Goal: Task Accomplishment & Management: Manage account settings

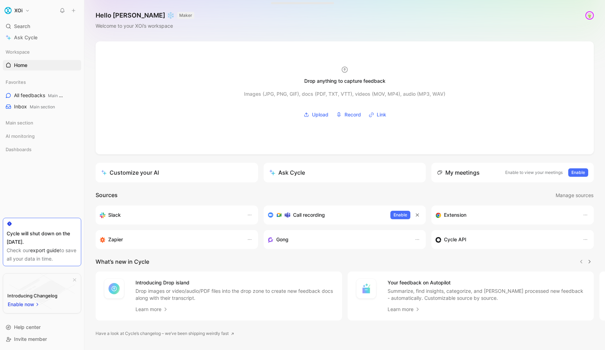
click at [31, 11] on button "XOi" at bounding box center [17, 11] width 29 height 10
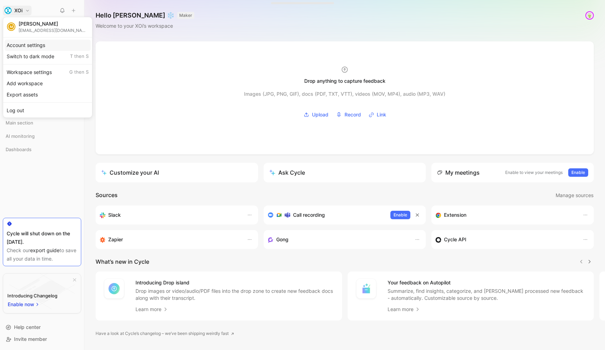
click at [42, 47] on div "Account settings" at bounding box center [48, 45] width 86 height 11
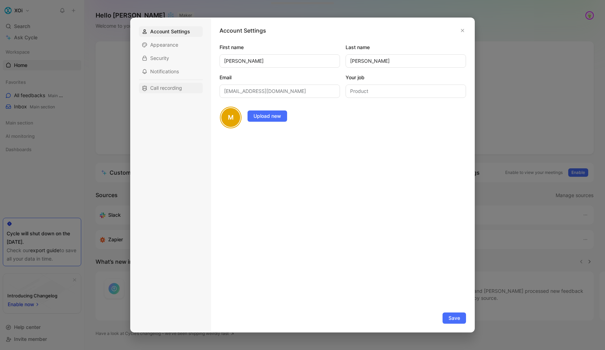
click at [156, 90] on span "Call recording" at bounding box center [166, 87] width 32 height 7
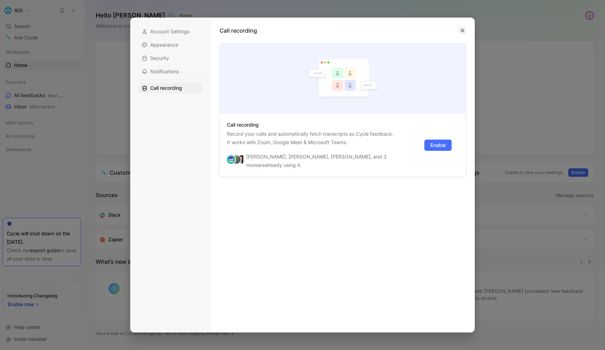
click at [462, 32] on icon "button" at bounding box center [463, 30] width 4 height 4
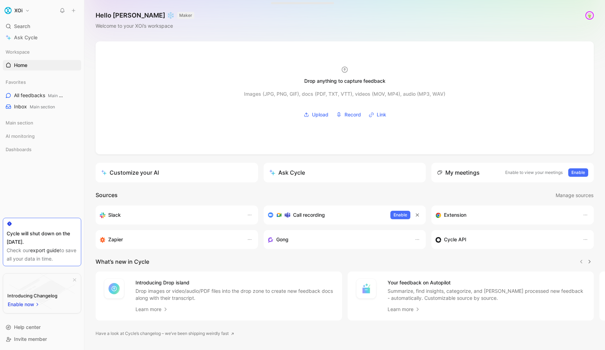
click at [23, 8] on button "XOi" at bounding box center [17, 11] width 29 height 10
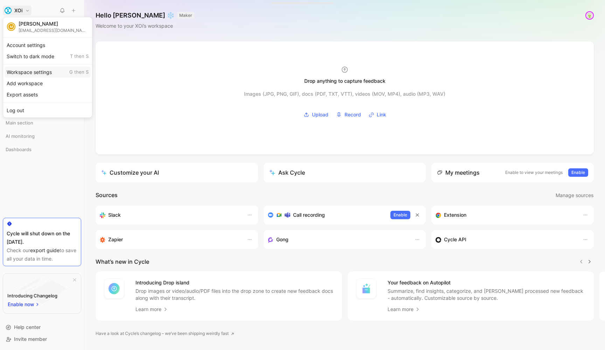
click at [33, 75] on div "Workspace settings G then S" at bounding box center [48, 72] width 86 height 11
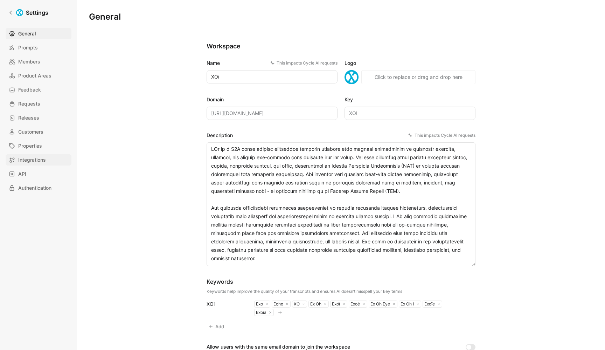
click at [35, 160] on span "Integrations" at bounding box center [32, 160] width 28 height 8
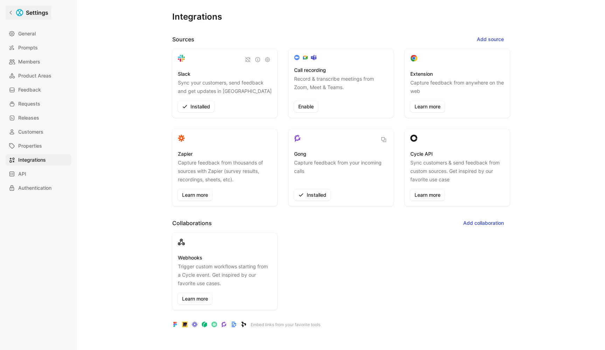
click at [11, 12] on icon at bounding box center [10, 13] width 2 height 4
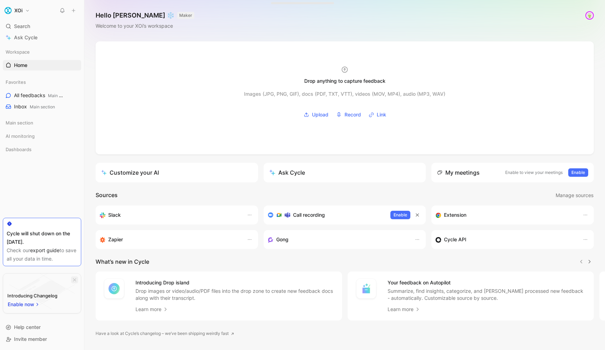
click at [74, 277] on icon "button" at bounding box center [75, 279] width 4 height 4
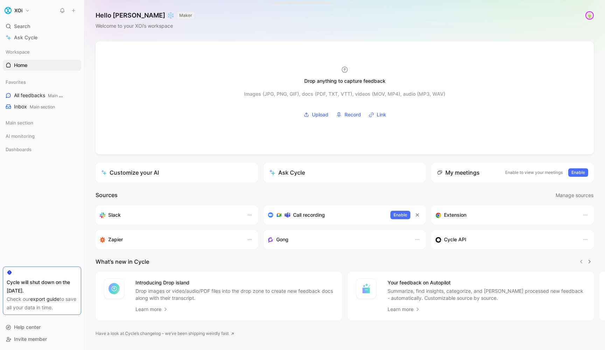
click at [25, 14] on button "XOi" at bounding box center [17, 11] width 29 height 10
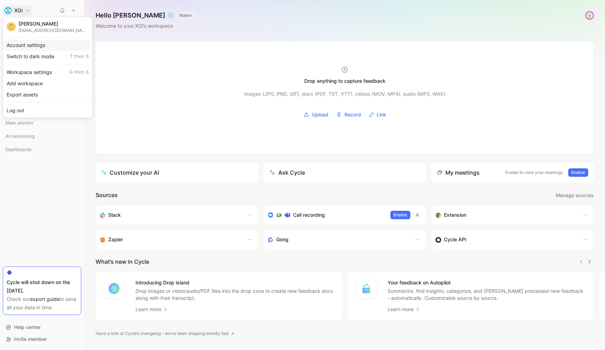
click at [48, 46] on div "Account settings" at bounding box center [48, 45] width 86 height 11
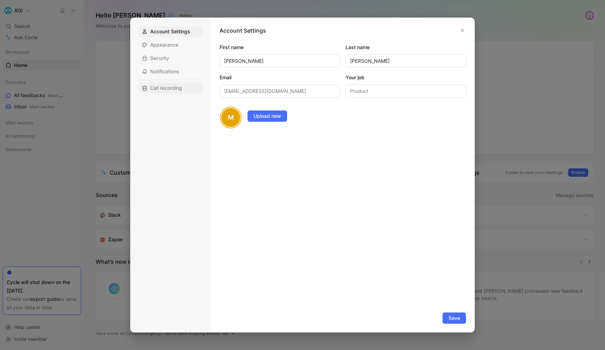
click at [171, 86] on span "Call recording" at bounding box center [166, 87] width 32 height 7
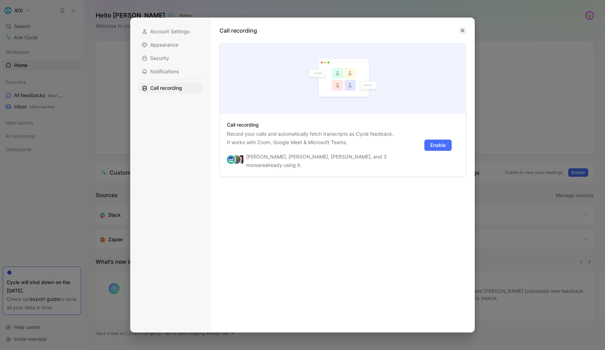
click at [461, 31] on icon "button" at bounding box center [463, 30] width 4 height 4
